Goal: Information Seeking & Learning: Learn about a topic

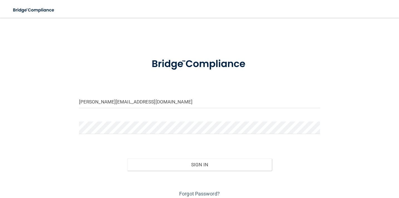
click at [127, 159] on button "Sign In" at bounding box center [199, 165] width 145 height 12
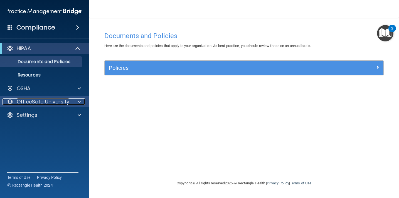
click at [60, 103] on p "OfficeSafe University" at bounding box center [43, 101] width 53 height 7
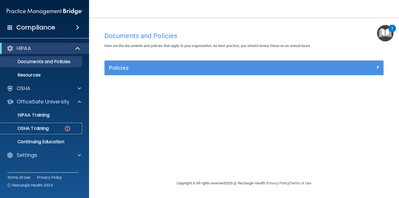
click at [50, 129] on div "OSHA Training" at bounding box center [42, 129] width 76 height 6
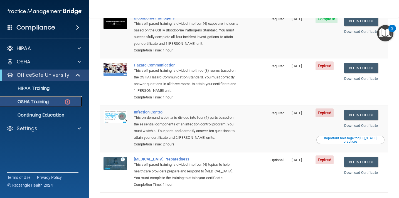
scroll to position [78, 0]
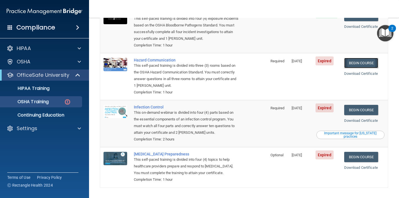
click at [363, 58] on link "Begin Course" at bounding box center [361, 63] width 34 height 10
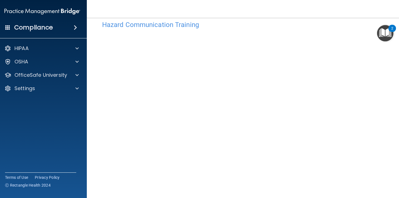
scroll to position [53, 0]
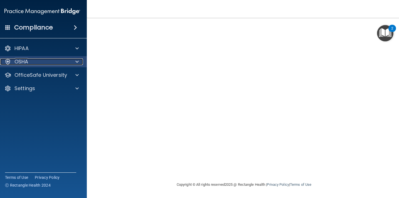
click at [56, 60] on div "OSHA" at bounding box center [34, 61] width 69 height 7
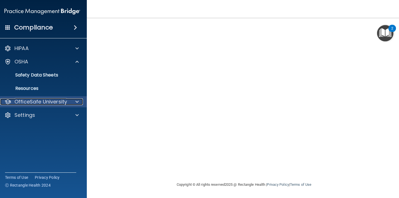
click at [55, 101] on p "OfficeSafe University" at bounding box center [40, 101] width 53 height 7
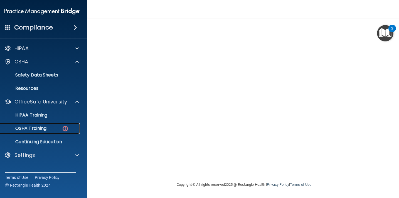
click at [49, 129] on div "OSHA Training" at bounding box center [39, 129] width 76 height 6
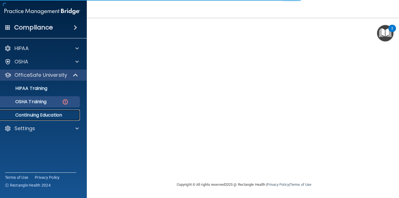
click at [49, 115] on p "Continuing Education" at bounding box center [39, 115] width 76 height 6
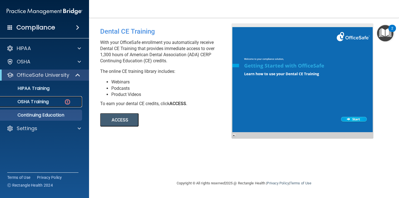
click at [47, 103] on p "OSHA Training" at bounding box center [26, 102] width 45 height 6
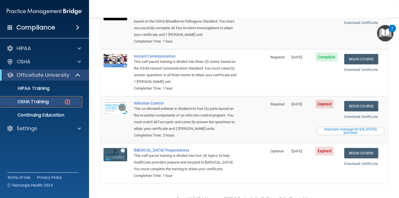
scroll to position [88, 0]
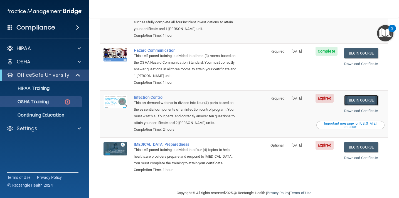
click at [370, 95] on link "Begin Course" at bounding box center [361, 100] width 34 height 10
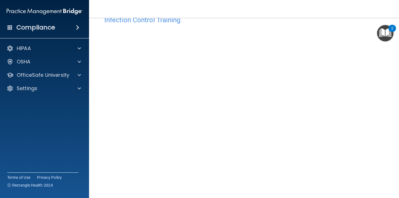
scroll to position [20, 0]
